Goal: Transaction & Acquisition: Obtain resource

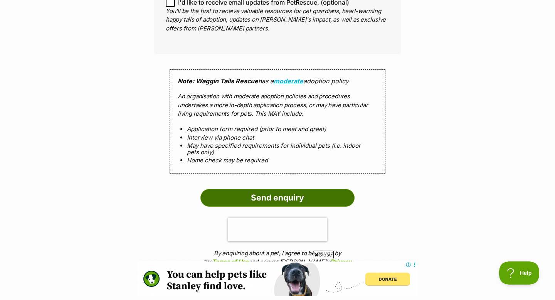
click at [306, 189] on input "Send enquiry" at bounding box center [277, 198] width 154 height 18
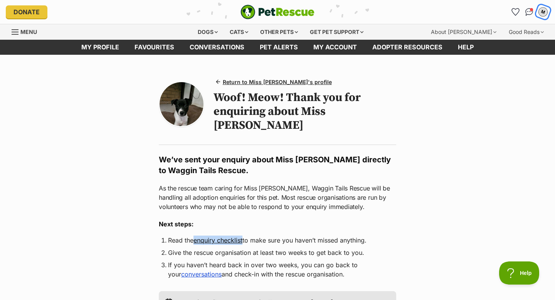
click at [545, 11] on div "M" at bounding box center [543, 12] width 10 height 10
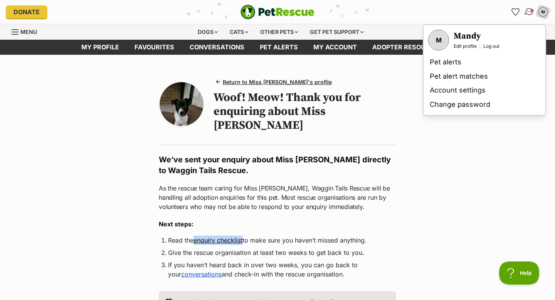
click at [527, 11] on img "Conversations" at bounding box center [529, 12] width 10 height 10
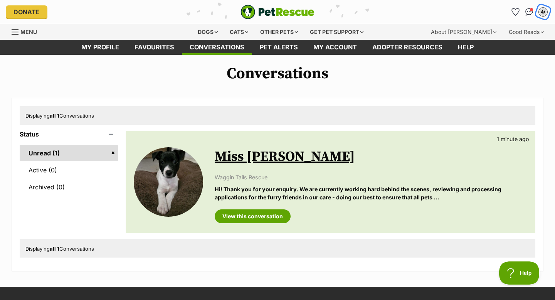
click at [544, 12] on div "M" at bounding box center [543, 12] width 10 height 10
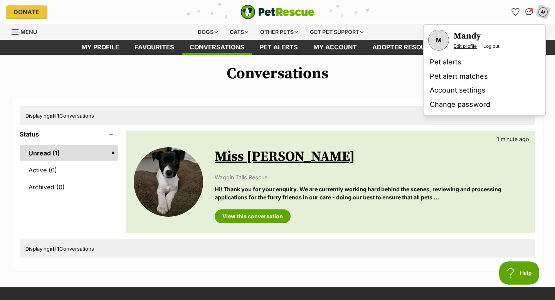
click at [469, 45] on link "Edit profile" at bounding box center [465, 46] width 23 height 6
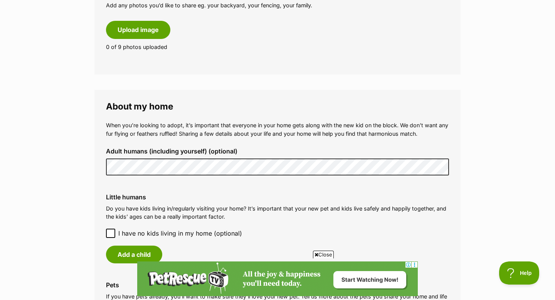
scroll to position [369, 0]
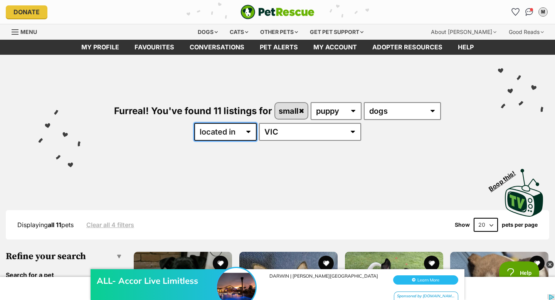
click at [257, 133] on select "available in located in" at bounding box center [225, 132] width 62 height 18
select select "enabled"
click at [217, 123] on select "available in located in" at bounding box center [225, 132] width 62 height 18
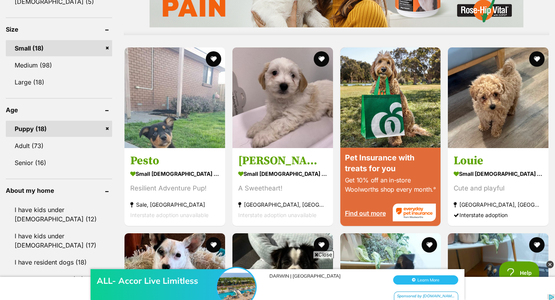
scroll to position [714, 0]
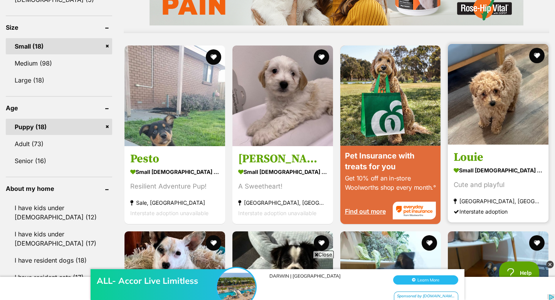
click at [492, 166] on strong "small male Dog" at bounding box center [498, 170] width 89 height 11
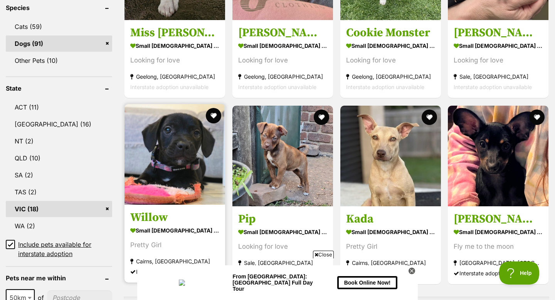
scroll to position [332, 0]
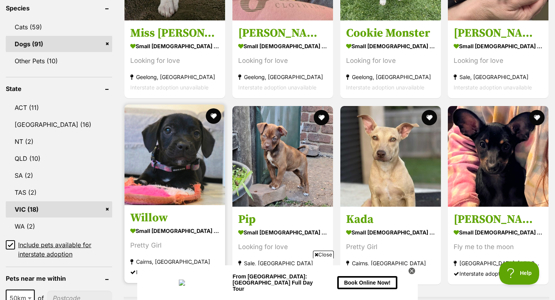
click at [163, 215] on h3 "Willow" at bounding box center [174, 217] width 89 height 15
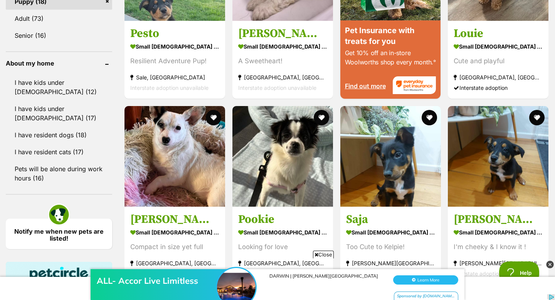
scroll to position [838, 0]
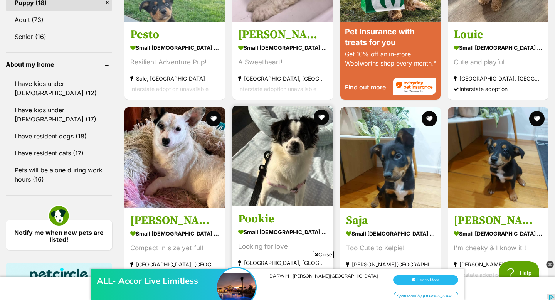
click at [279, 213] on h3 "Pookie" at bounding box center [282, 219] width 89 height 15
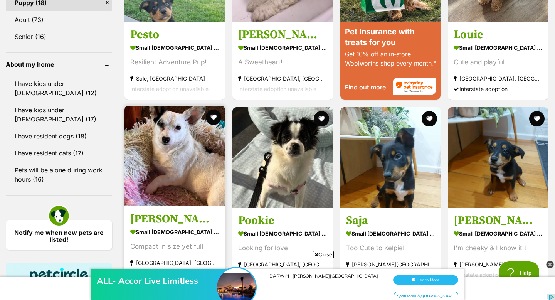
click at [183, 202] on img at bounding box center [174, 156] width 101 height 101
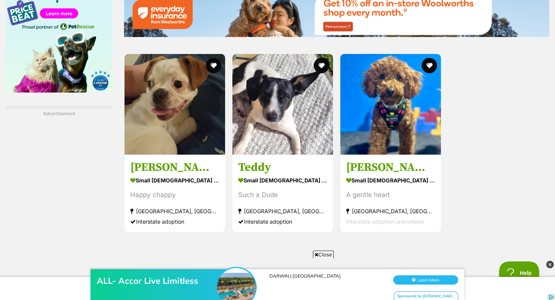
scroll to position [0, 0]
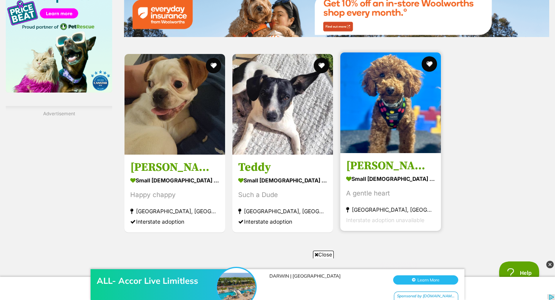
click at [375, 161] on h3 "[PERSON_NAME]" at bounding box center [390, 165] width 89 height 15
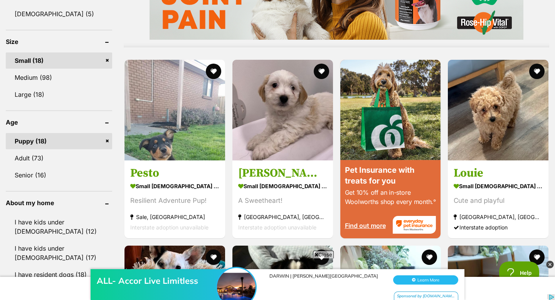
scroll to position [699, 0]
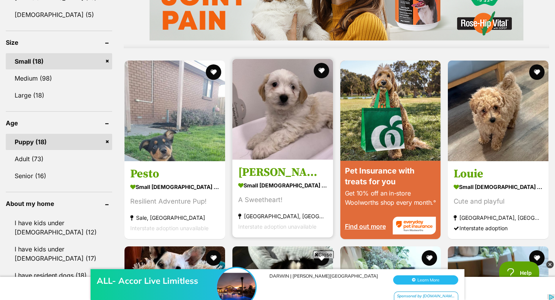
click at [274, 182] on strong "small male Dog" at bounding box center [282, 185] width 89 height 11
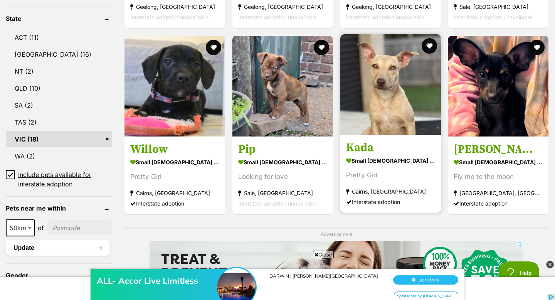
scroll to position [0, 0]
click at [403, 149] on h3 "Kada" at bounding box center [390, 147] width 89 height 15
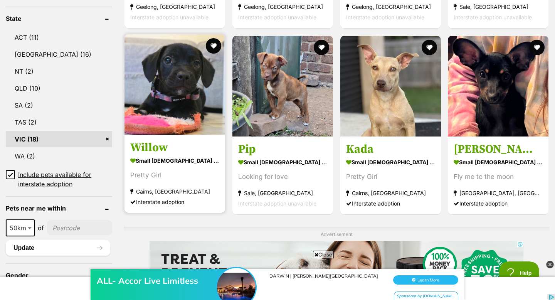
click at [160, 156] on link "Willow small female Dog Pretty Girl Cairns, QLD Interstate adoption" at bounding box center [174, 173] width 101 height 78
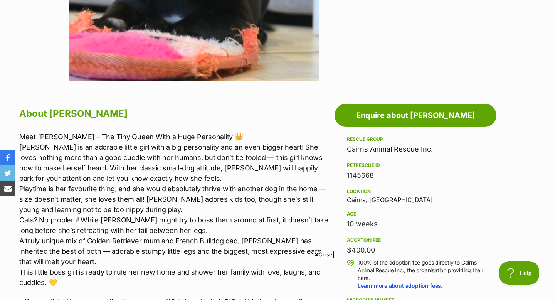
scroll to position [136, 0]
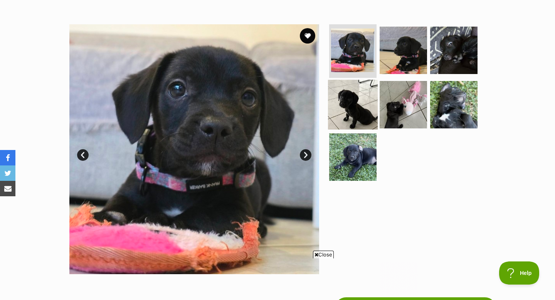
click at [348, 106] on img at bounding box center [353, 105] width 50 height 50
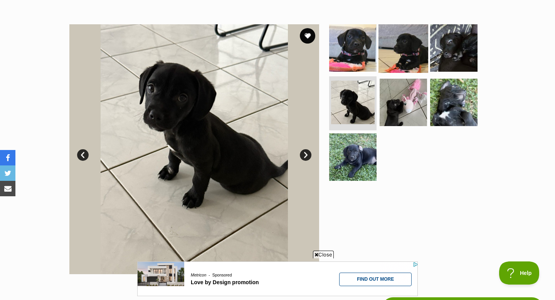
scroll to position [0, 0]
click at [391, 46] on img at bounding box center [403, 48] width 50 height 50
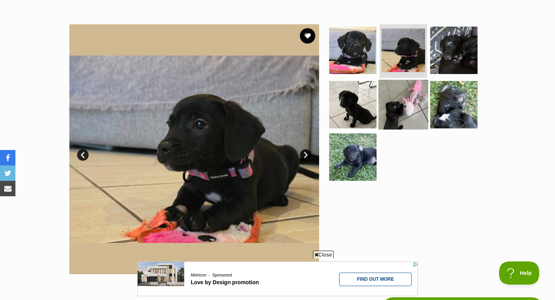
click at [414, 105] on img at bounding box center [403, 105] width 50 height 50
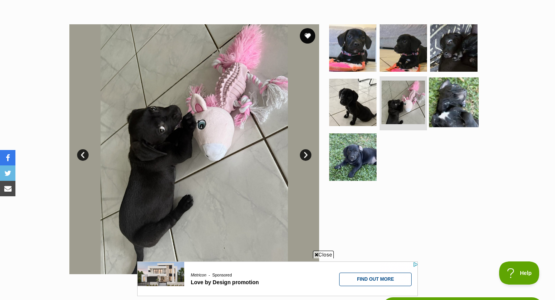
click at [471, 101] on img at bounding box center [454, 102] width 50 height 50
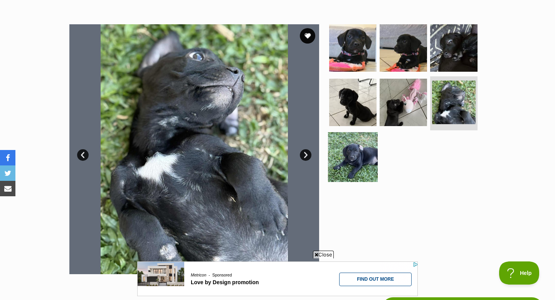
click at [351, 153] on img at bounding box center [353, 157] width 50 height 50
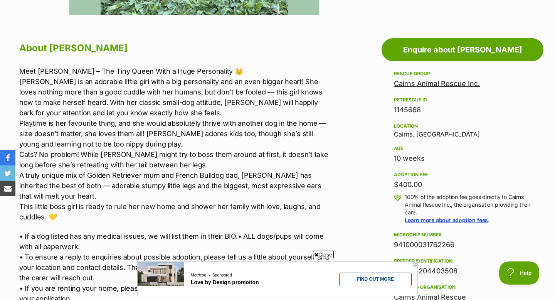
scroll to position [398, 0]
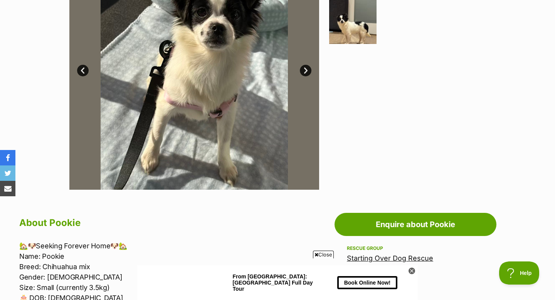
scroll to position [167, 0]
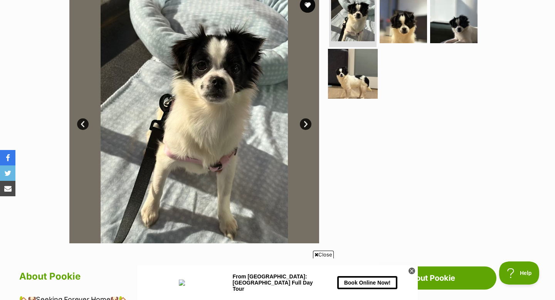
click at [347, 81] on img at bounding box center [353, 74] width 50 height 50
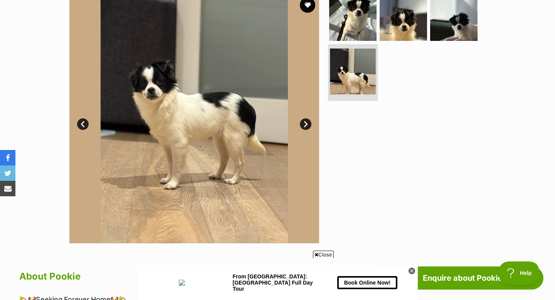
scroll to position [0, 0]
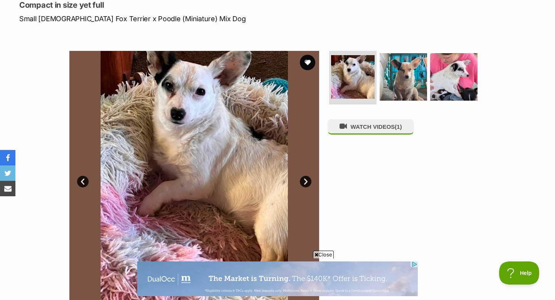
click at [306, 181] on link "Next" at bounding box center [306, 182] width 12 height 12
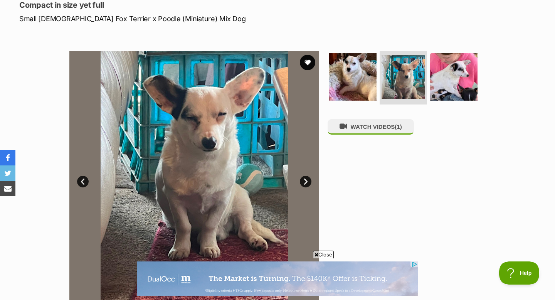
click at [306, 181] on link "Next" at bounding box center [306, 182] width 12 height 12
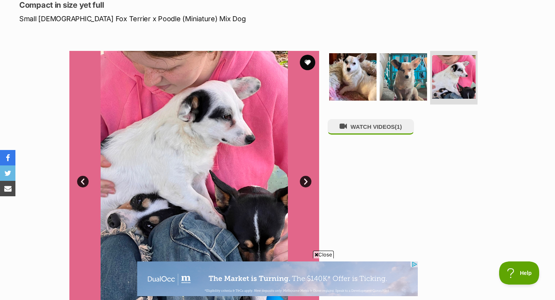
click at [306, 181] on link "Next" at bounding box center [306, 182] width 12 height 12
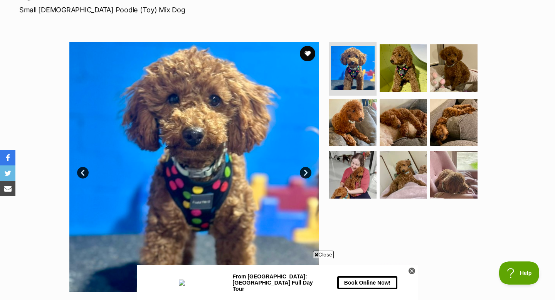
scroll to position [114, 0]
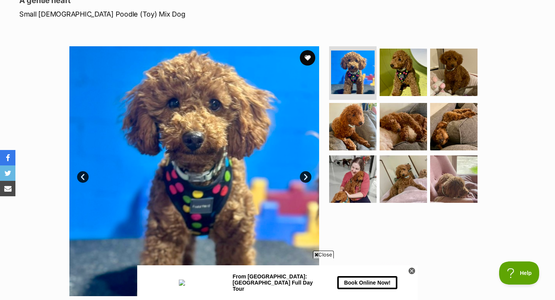
click at [304, 175] on link "Next" at bounding box center [306, 177] width 12 height 12
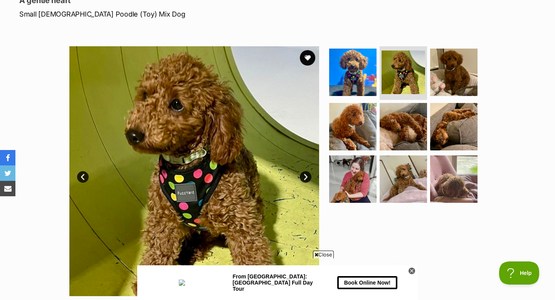
click at [304, 175] on link "Next" at bounding box center [306, 177] width 12 height 12
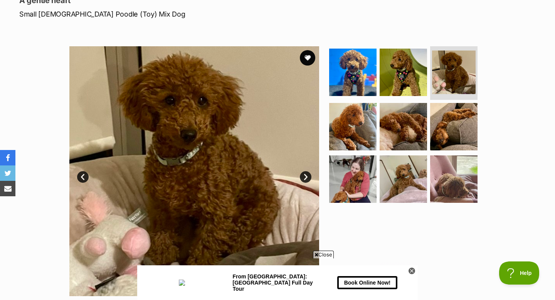
click at [304, 175] on link "Next" at bounding box center [306, 177] width 12 height 12
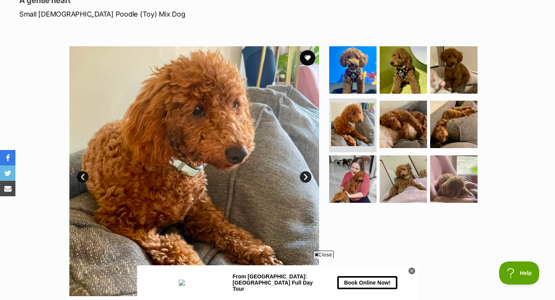
click at [304, 175] on link "Next" at bounding box center [306, 177] width 12 height 12
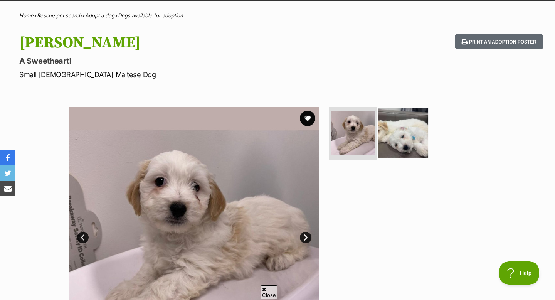
click at [394, 141] on img at bounding box center [403, 133] width 50 height 50
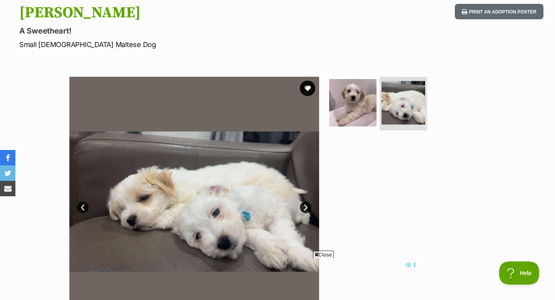
scroll to position [86, 0]
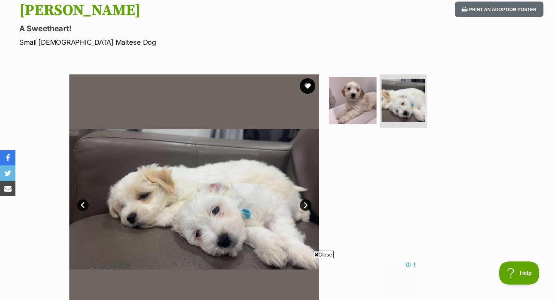
click at [305, 205] on link "Next" at bounding box center [306, 205] width 12 height 12
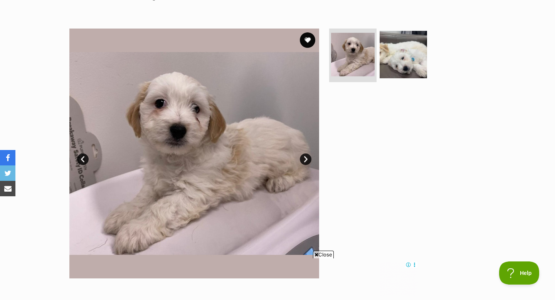
scroll to position [131, 0]
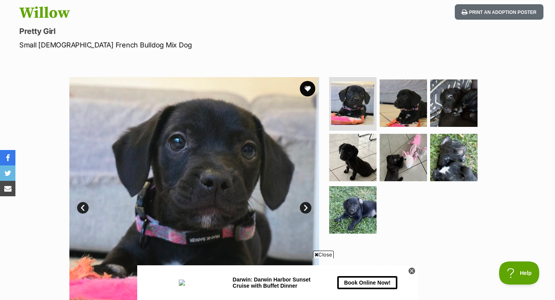
click at [306, 210] on link "Next" at bounding box center [306, 208] width 12 height 12
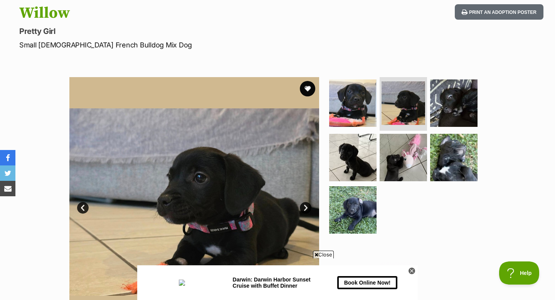
click at [306, 210] on link "Next" at bounding box center [306, 208] width 12 height 12
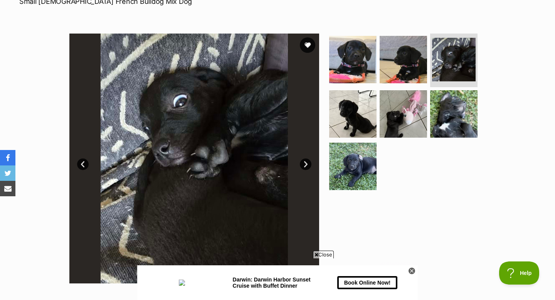
scroll to position [126, 0]
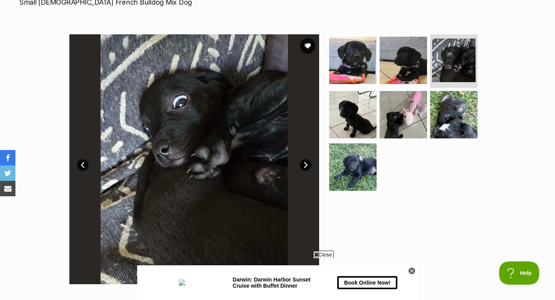
click at [309, 165] on link "Next" at bounding box center [306, 165] width 12 height 12
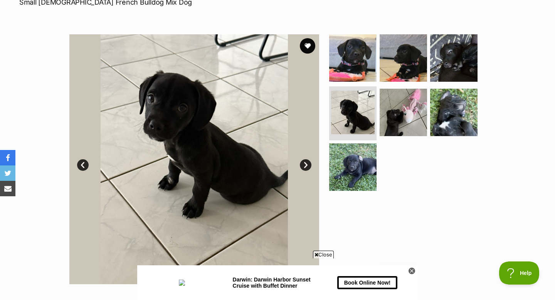
click at [309, 165] on link "Next" at bounding box center [306, 165] width 12 height 12
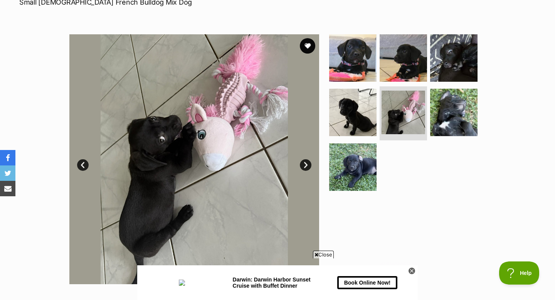
click at [309, 165] on link "Next" at bounding box center [306, 165] width 12 height 12
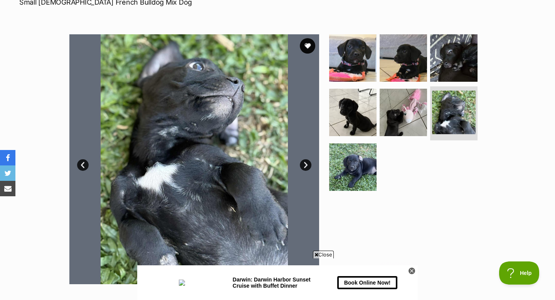
click at [309, 165] on link "Next" at bounding box center [306, 165] width 12 height 12
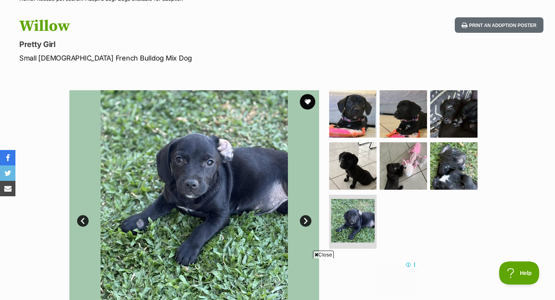
scroll to position [70, 0]
click at [351, 173] on img at bounding box center [353, 166] width 50 height 50
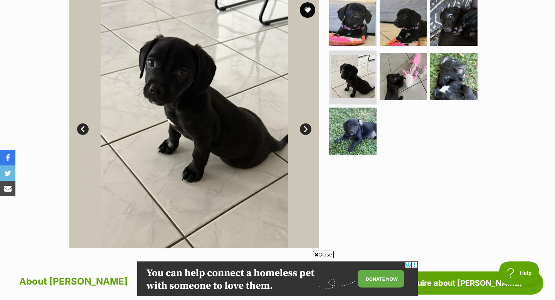
scroll to position [144, 0]
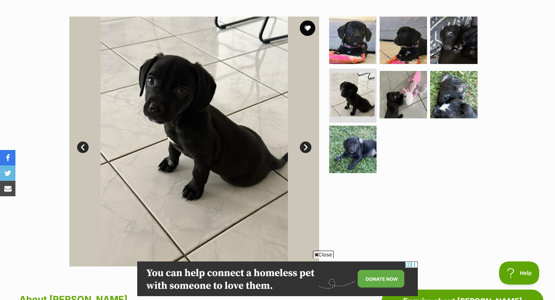
click at [305, 147] on link "Next" at bounding box center [306, 147] width 12 height 12
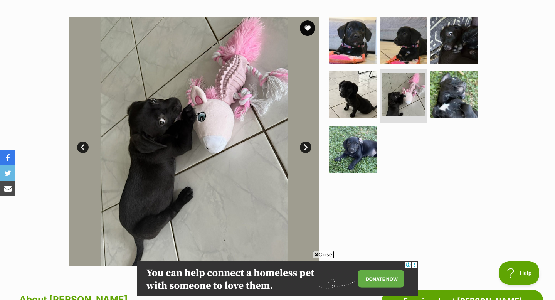
click at [305, 147] on link "Next" at bounding box center [306, 147] width 12 height 12
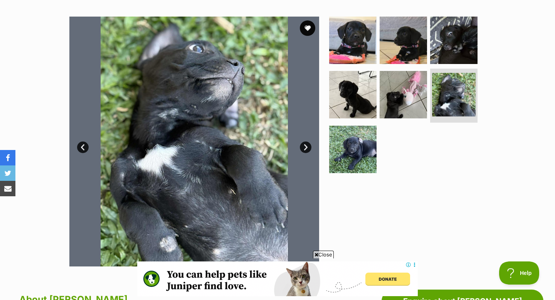
scroll to position [0, 0]
click at [305, 147] on link "Next" at bounding box center [306, 147] width 12 height 12
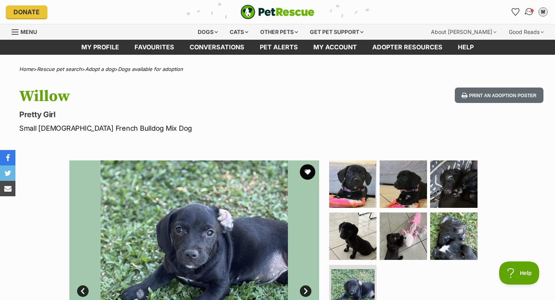
click at [528, 12] on img "Conversations" at bounding box center [529, 12] width 10 height 10
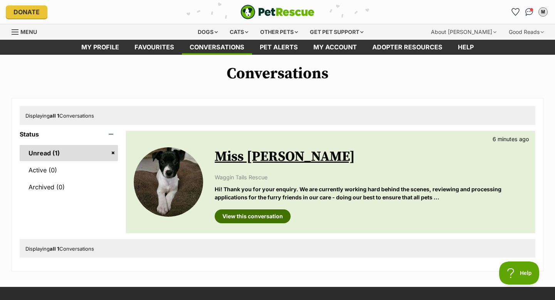
click at [267, 219] on link "View this conversation" at bounding box center [253, 216] width 76 height 14
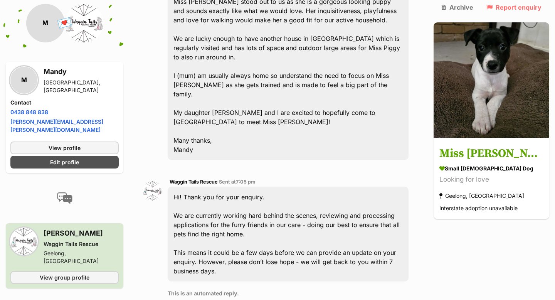
scroll to position [358, 0]
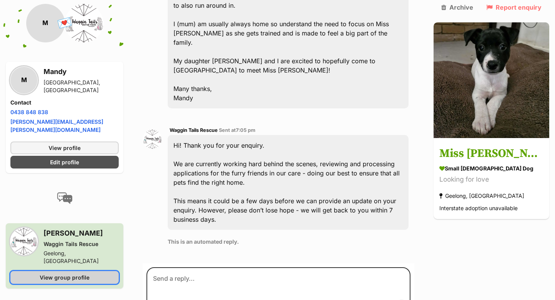
click at [76, 273] on span "View group profile" at bounding box center [65, 277] width 50 height 8
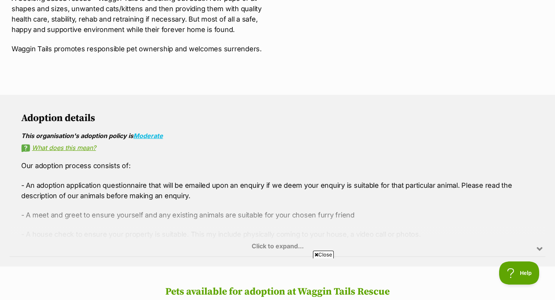
scroll to position [381, 0]
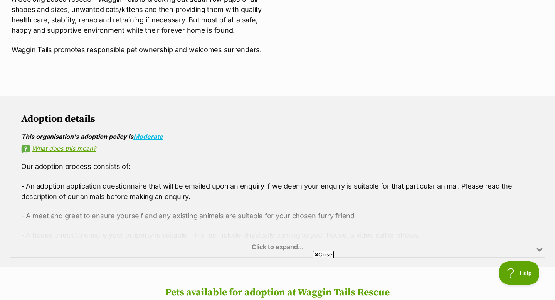
click at [278, 240] on div "Click to expand..." at bounding box center [278, 227] width 536 height 60
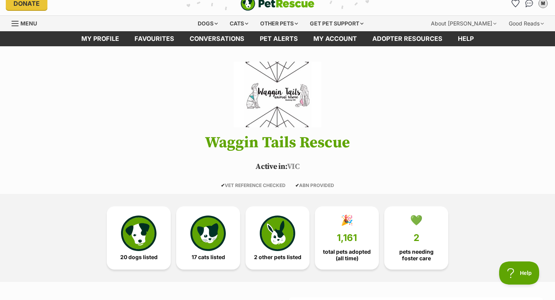
scroll to position [0, 0]
